Goal: Complete application form

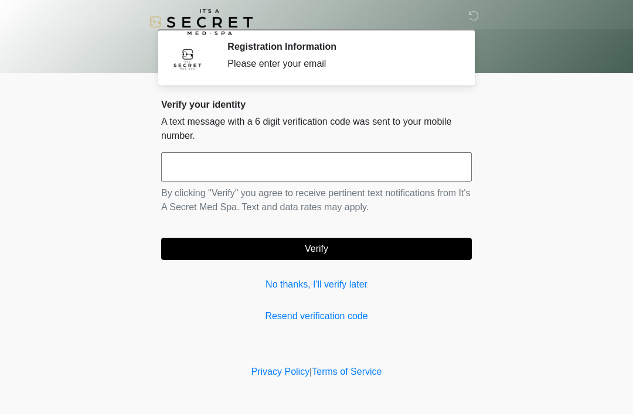
click at [290, 267] on div "Verify your identity A text message with a 6 digit verification code was sent t…" at bounding box center [316, 211] width 310 height 224
click at [283, 278] on link "No thanks, I'll verify later" at bounding box center [316, 285] width 310 height 14
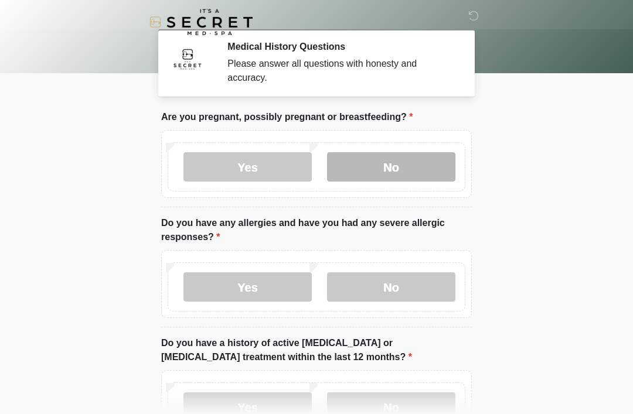
click at [421, 168] on label "No" at bounding box center [391, 166] width 128 height 29
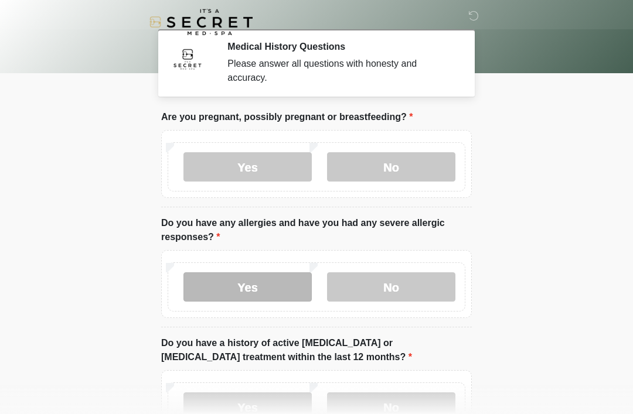
click at [271, 289] on label "Yes" at bounding box center [247, 286] width 128 height 29
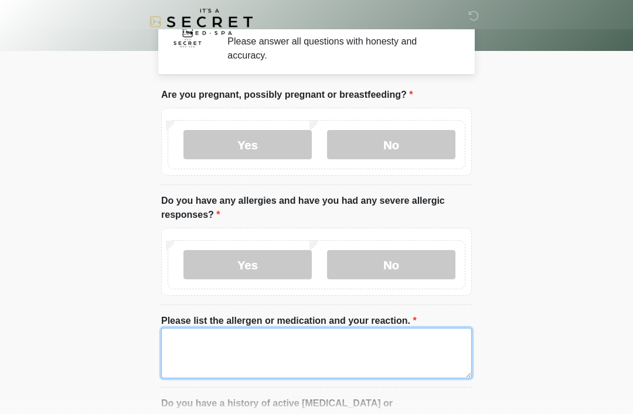
click at [405, 355] on textarea "Please list the allergen or medication and your reaction." at bounding box center [316, 354] width 310 height 50
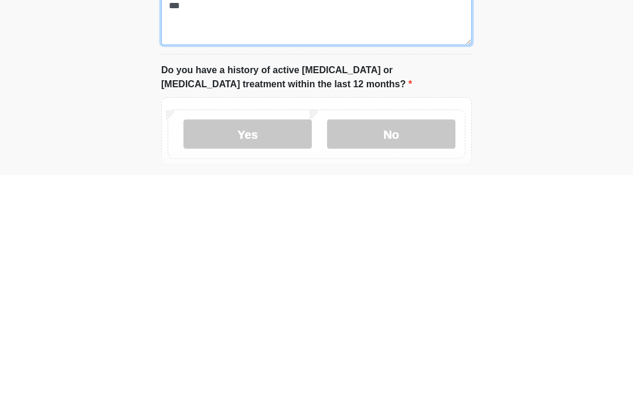
scroll to position [129, 0]
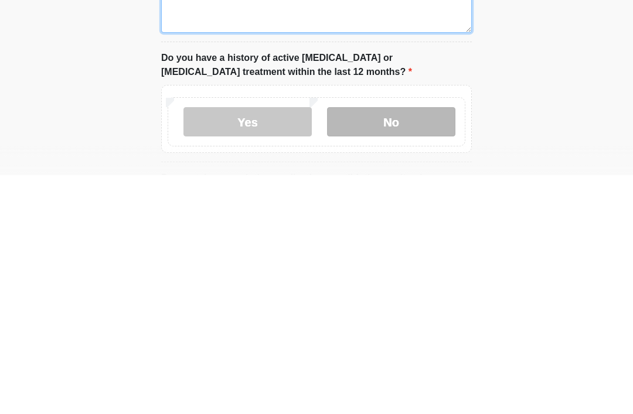
type textarea "***"
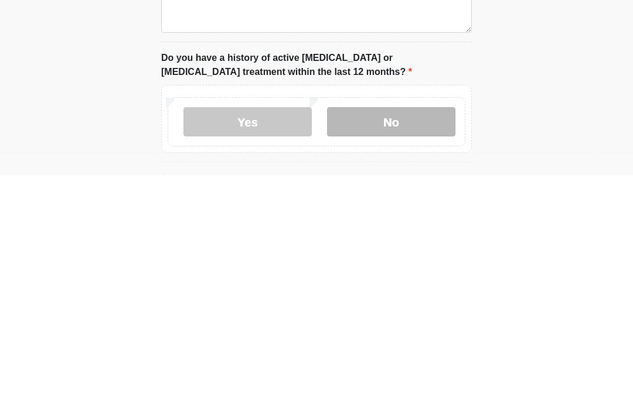
click at [431, 346] on label "No" at bounding box center [391, 360] width 128 height 29
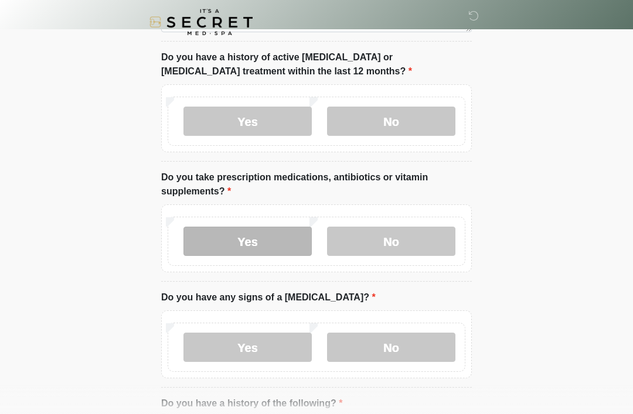
click at [283, 242] on label "Yes" at bounding box center [247, 241] width 128 height 29
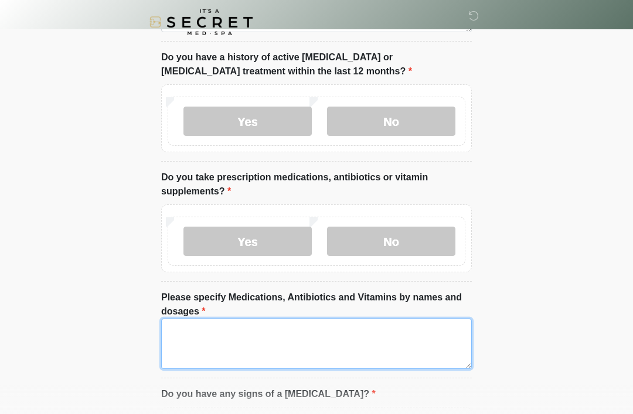
click at [325, 336] on textarea "Please specify Medications, Antibiotics and Vitamins by names and dosages" at bounding box center [316, 344] width 310 height 50
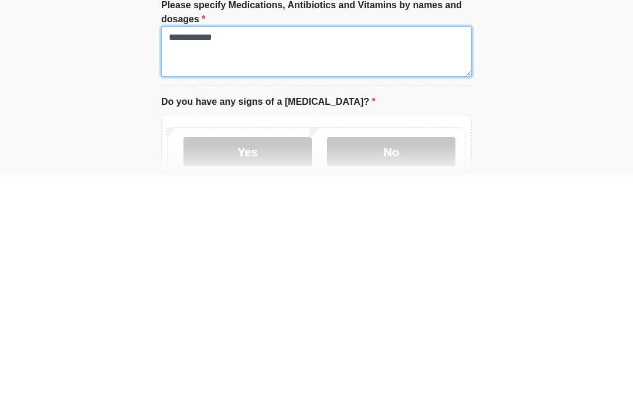
scroll to position [427, 0]
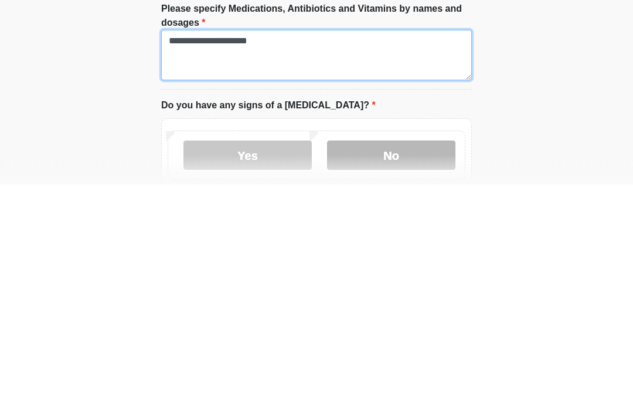
type textarea "**********"
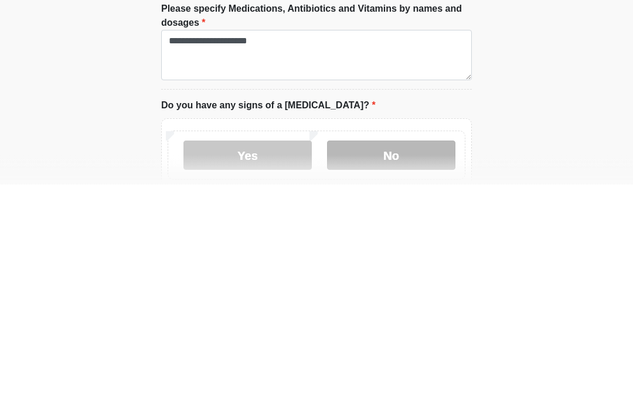
click at [426, 371] on label "No" at bounding box center [391, 385] width 128 height 29
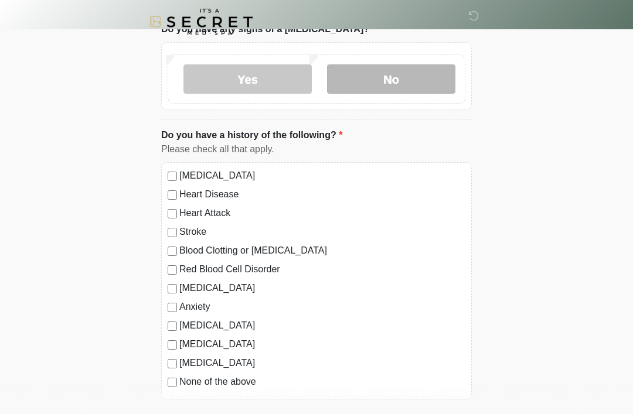
scroll to position [733, 0]
click at [241, 385] on label "None of the above" at bounding box center [322, 382] width 286 height 14
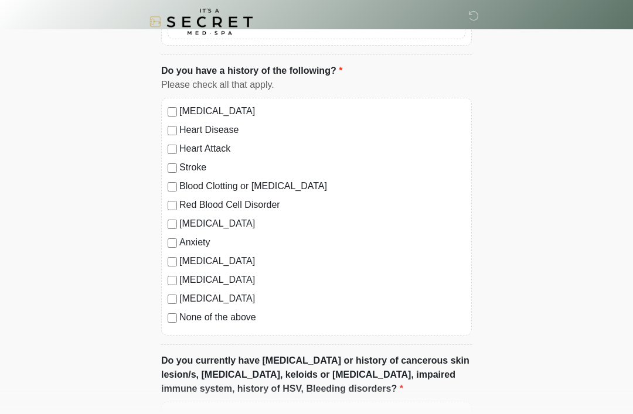
scroll to position [784, 0]
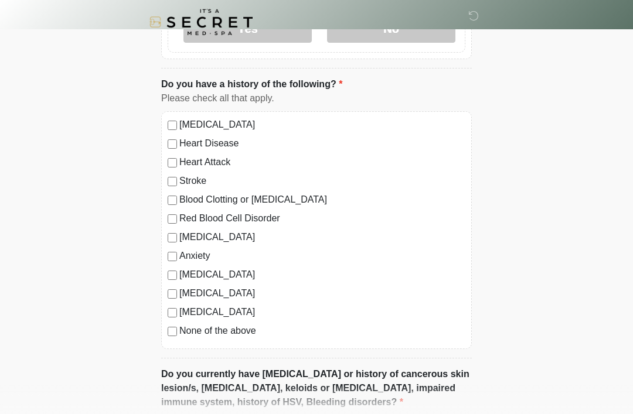
click at [251, 269] on label "[MEDICAL_DATA]" at bounding box center [322, 275] width 286 height 14
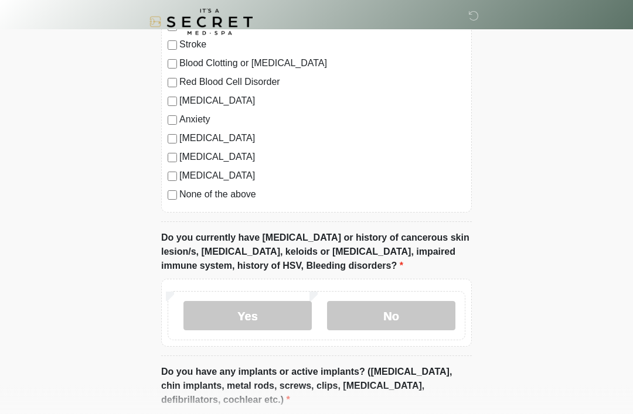
scroll to position [921, 0]
click at [433, 313] on label "No" at bounding box center [391, 315] width 128 height 29
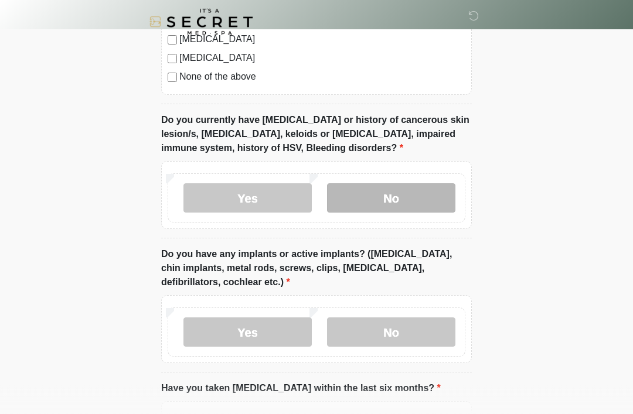
scroll to position [1044, 0]
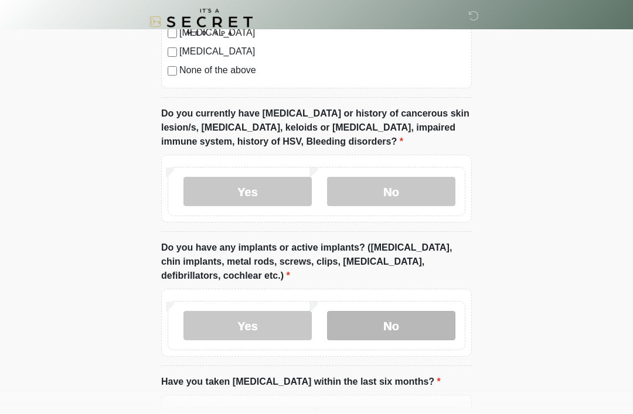
click at [436, 319] on label "No" at bounding box center [391, 326] width 128 height 29
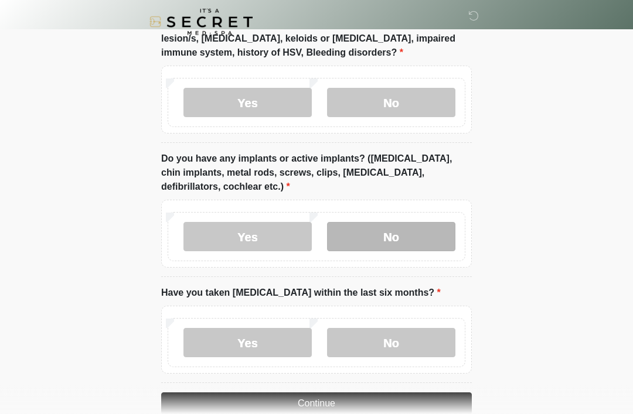
scroll to position [1137, 0]
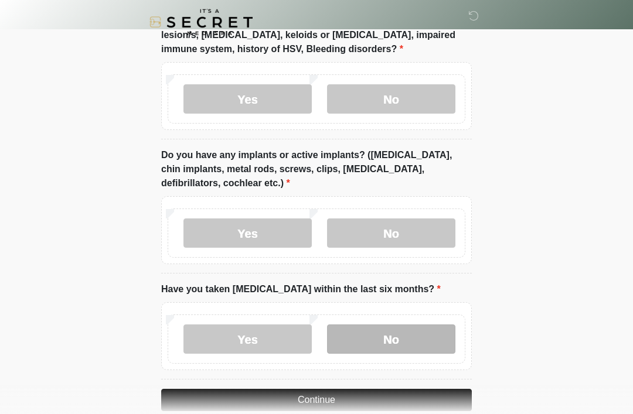
click at [441, 340] on label "No" at bounding box center [391, 338] width 128 height 29
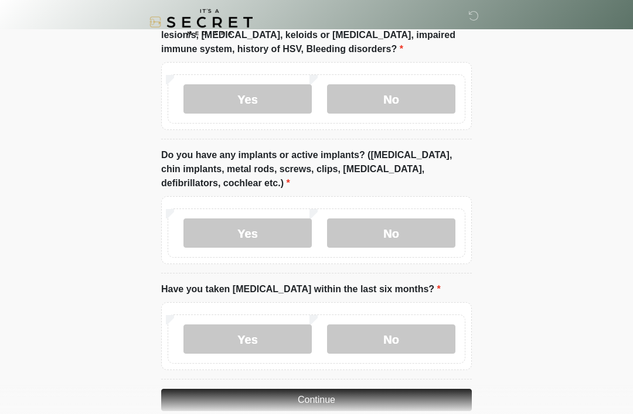
click at [450, 400] on button "Continue" at bounding box center [316, 400] width 310 height 22
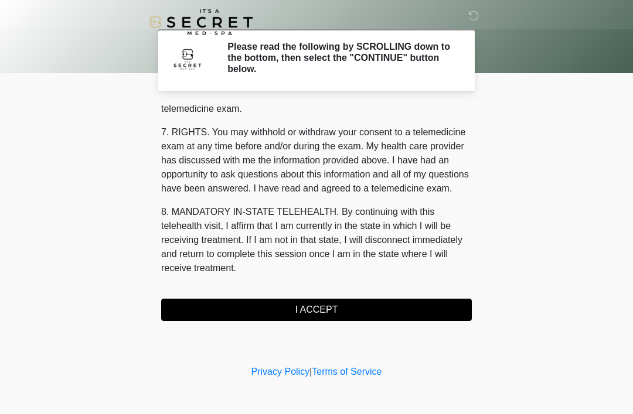
scroll to position [500, 0]
click at [357, 311] on button "I ACCEPT" at bounding box center [316, 310] width 310 height 22
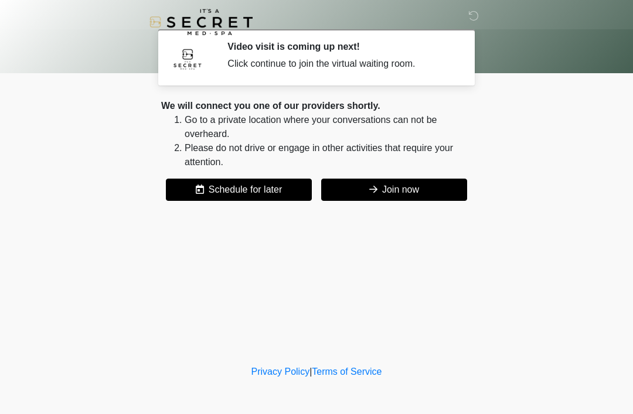
click at [413, 192] on button "Join now" at bounding box center [394, 190] width 146 height 22
